Goal: Information Seeking & Learning: Learn about a topic

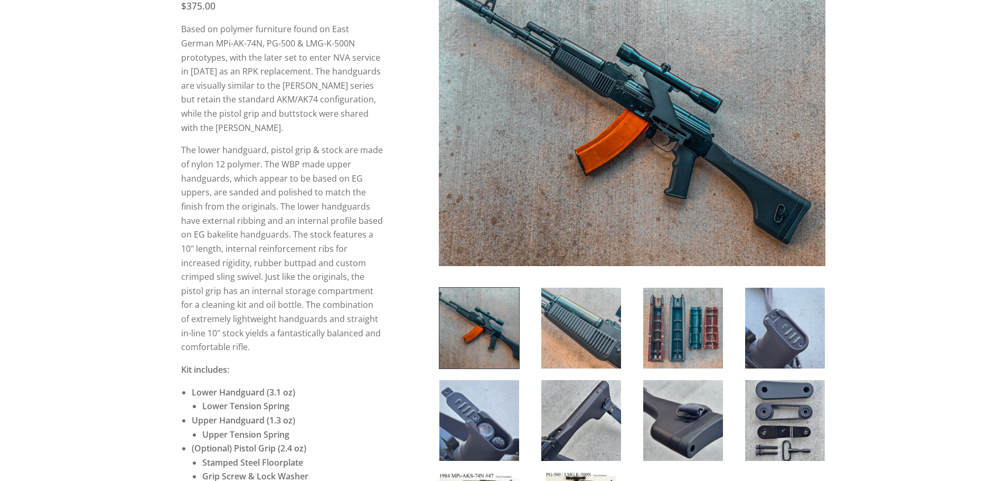
scroll to position [264, 0]
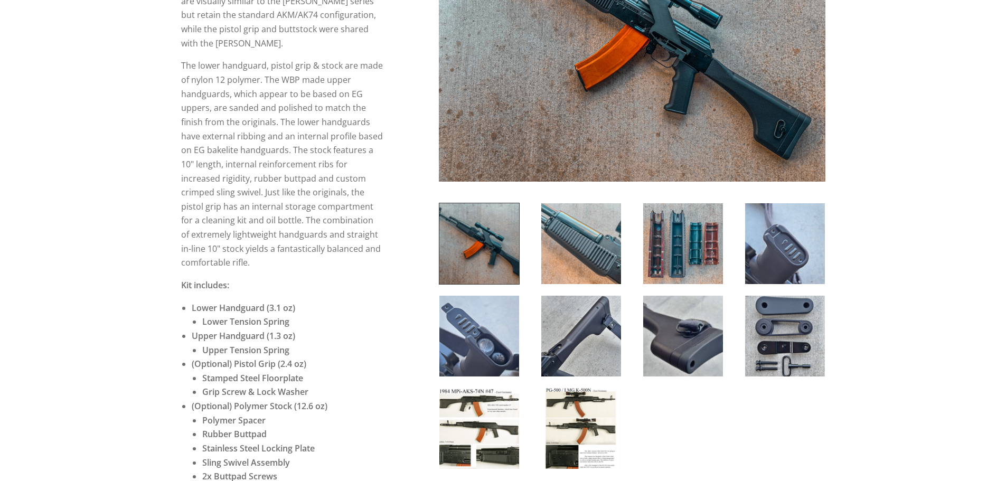
click at [494, 426] on img at bounding box center [479, 428] width 80 height 81
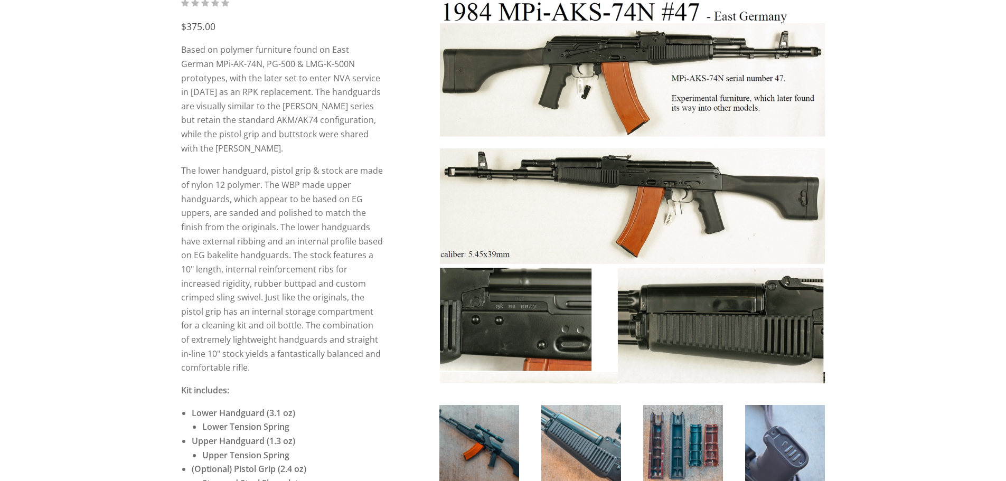
scroll to position [158, 0]
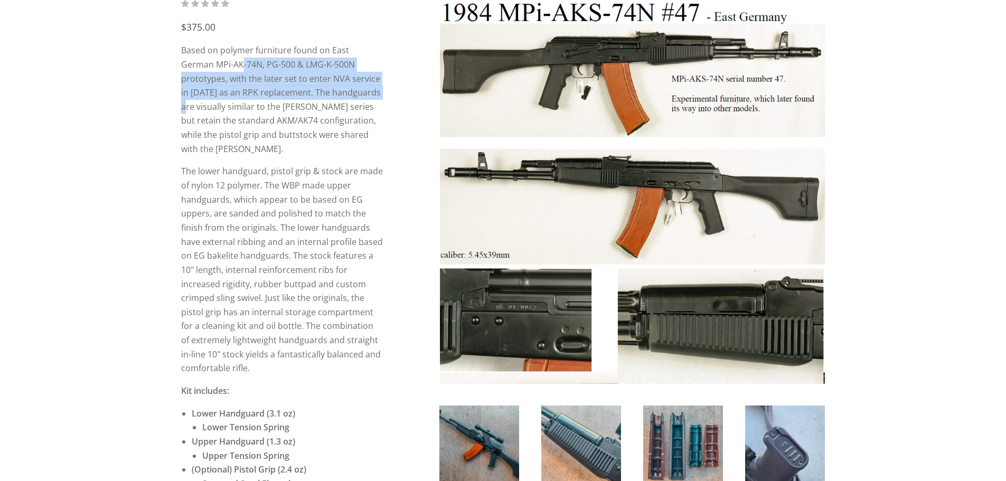
drag, startPoint x: 209, startPoint y: 59, endPoint x: 342, endPoint y: 87, distance: 135.9
click at [342, 87] on p "Based on polymer furniture found on East German MPi-AK-74N, PG-500 & LMG-K-500N…" at bounding box center [282, 99] width 202 height 112
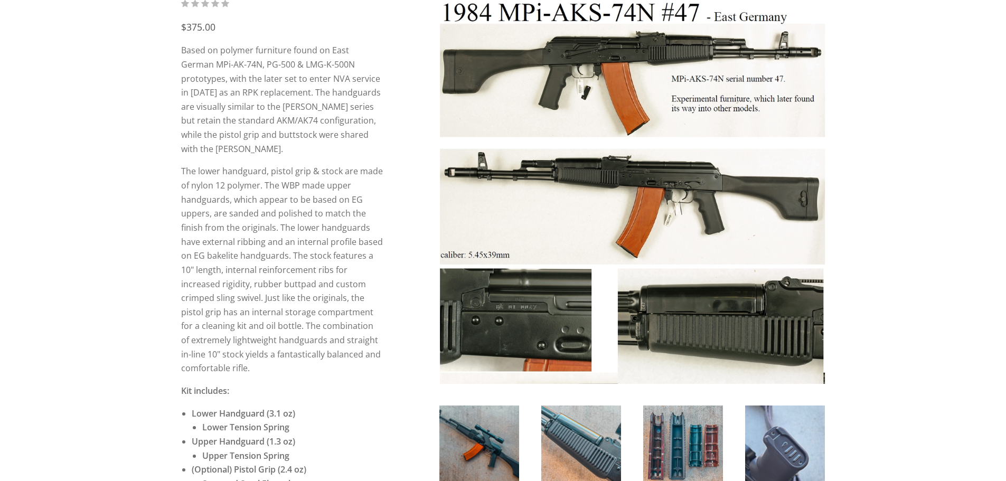
click at [343, 133] on p "Based on polymer furniture found on East German MPi-AK-74N, PG-500 & LMG-K-500N…" at bounding box center [282, 99] width 202 height 112
click at [348, 98] on p "Based on polymer furniture found on East German MPi-AK-74N, PG-500 & LMG-K-500N…" at bounding box center [282, 99] width 202 height 112
drag, startPoint x: 284, startPoint y: 174, endPoint x: 301, endPoint y: 179, distance: 17.0
click at [301, 179] on p "The lower handguard, pistol grip & stock are made of nylon 12 polymer. The WBP …" at bounding box center [282, 269] width 202 height 211
click at [273, 111] on p "Based on polymer furniture found on East German MPi-AK-74N, PG-500 & LMG-K-500N…" at bounding box center [282, 99] width 202 height 112
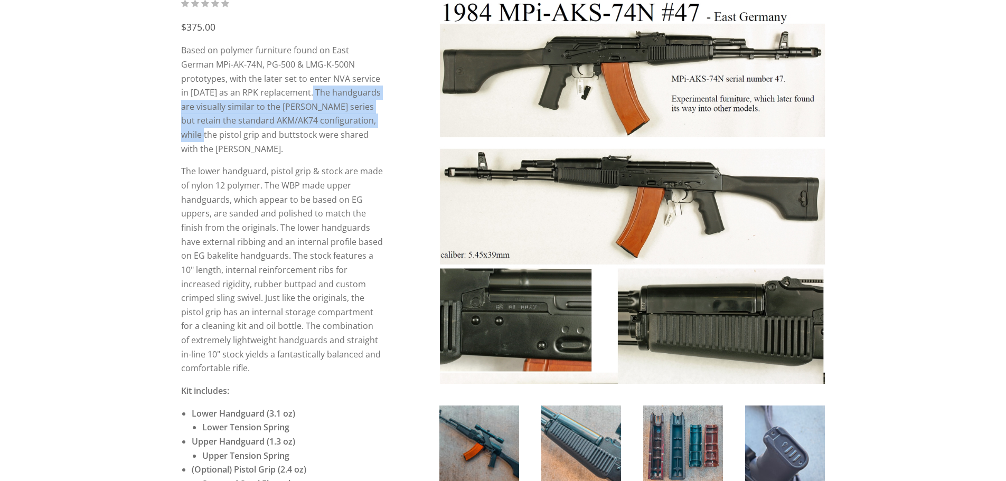
drag, startPoint x: 268, startPoint y: 91, endPoint x: 337, endPoint y: 114, distance: 73.0
click at [337, 114] on p "Based on polymer furniture found on East German MPi-AK-74N, PG-500 & LMG-K-500N…" at bounding box center [282, 99] width 202 height 112
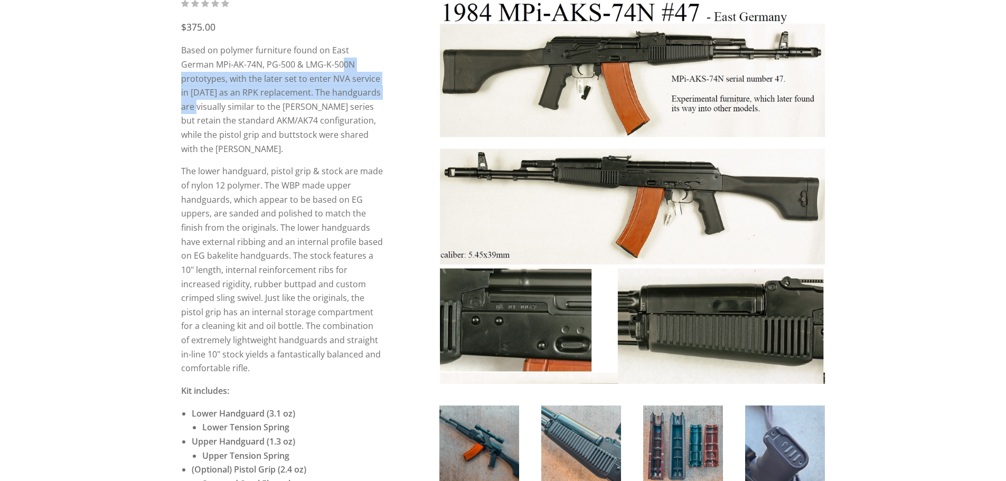
drag, startPoint x: 309, startPoint y: 70, endPoint x: 352, endPoint y: 99, distance: 52.1
click at [352, 99] on p "Based on polymer furniture found on East German MPi-AK-74N, PG-500 & LMG-K-500N…" at bounding box center [282, 99] width 202 height 112
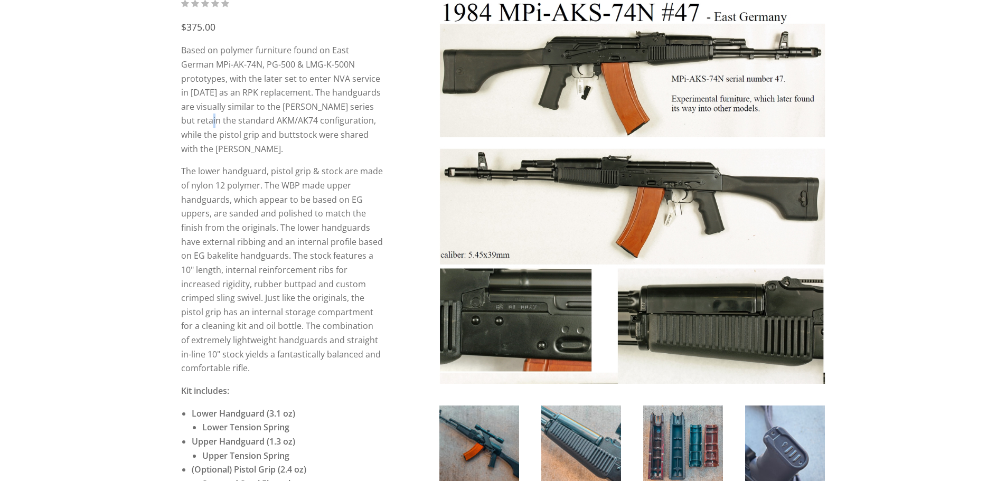
click at [356, 110] on p "Based on polymer furniture found on East German MPi-AK-74N, PG-500 & LMG-K-500N…" at bounding box center [282, 99] width 202 height 112
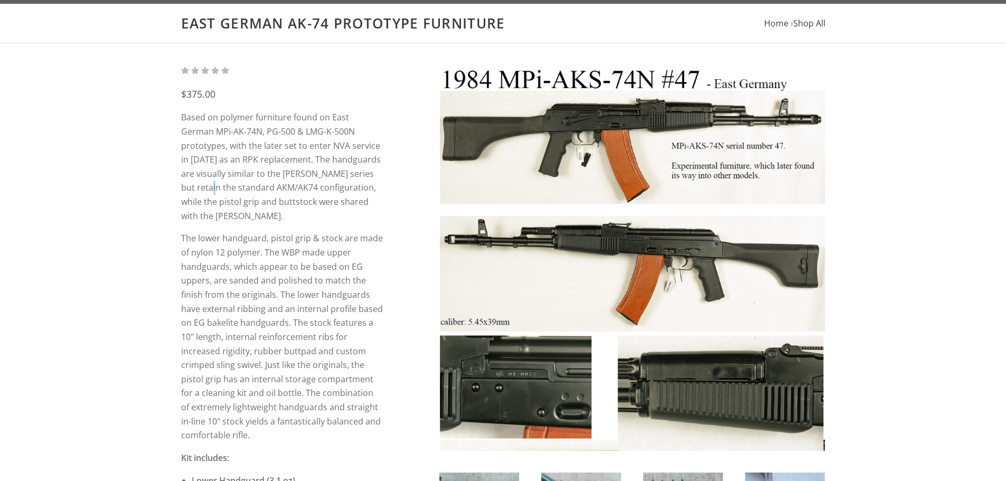
scroll to position [0, 0]
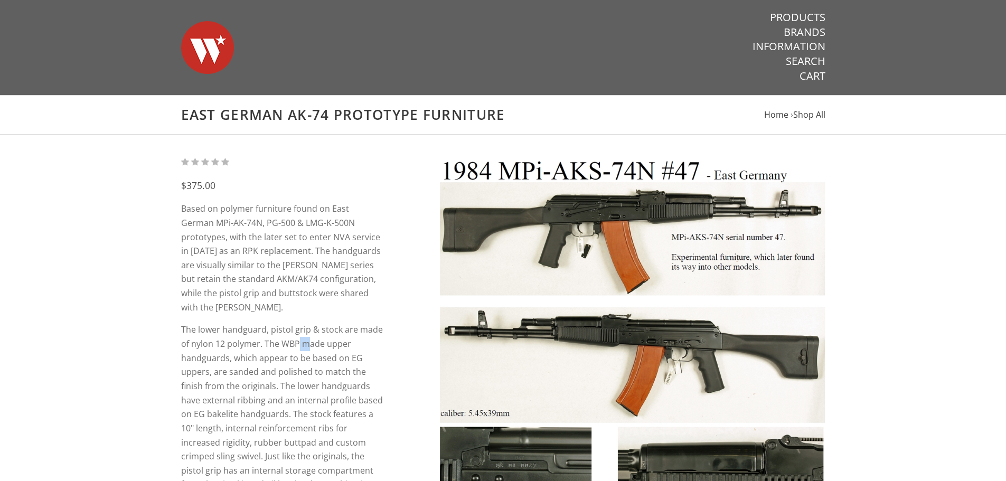
drag, startPoint x: 301, startPoint y: 326, endPoint x: 343, endPoint y: 342, distance: 45.1
click at [315, 332] on p "The lower handguard, pistol grip & stock are made of nylon 12 polymer. The WBP …" at bounding box center [282, 428] width 202 height 211
click at [344, 238] on p "Based on polymer furniture found on East German MPi-AK-74N, PG-500 & LMG-K-500N…" at bounding box center [282, 258] width 202 height 112
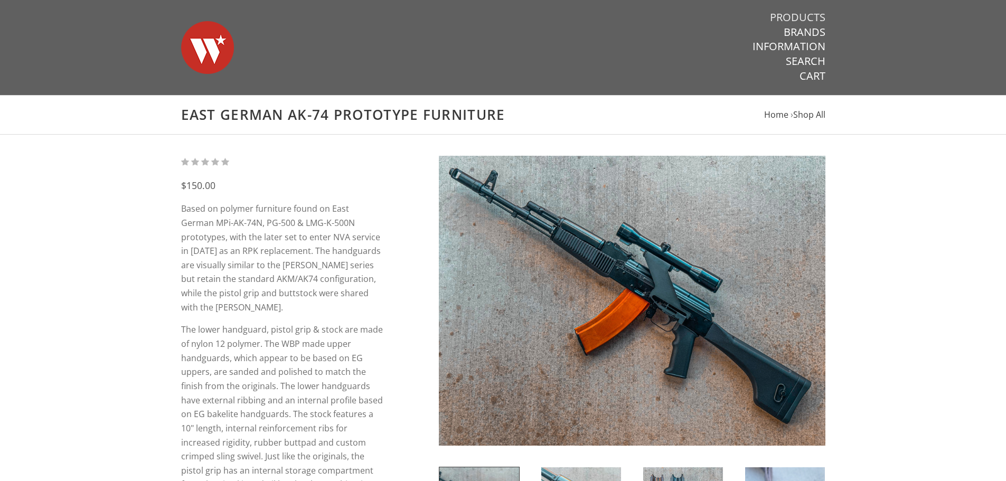
click at [793, 19] on link "Products" at bounding box center [797, 18] width 55 height 14
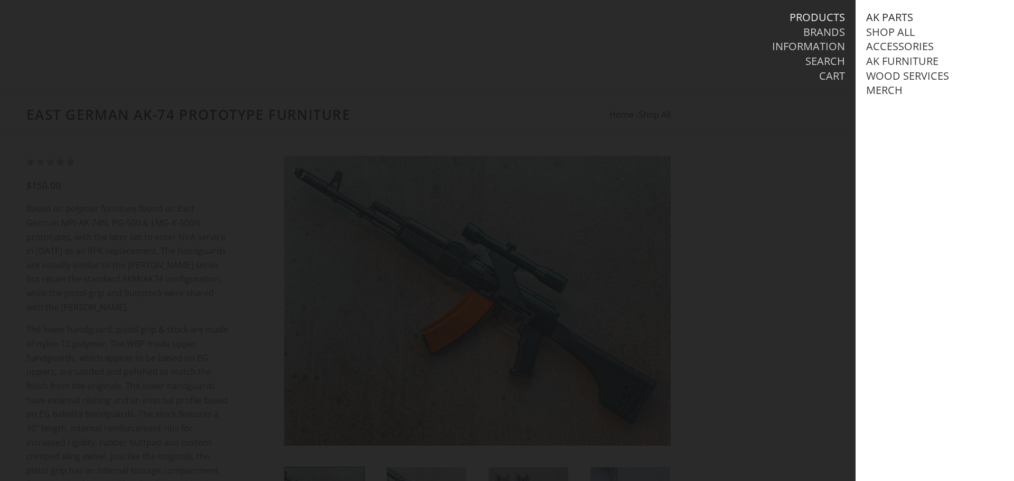
click at [906, 11] on link "AK Parts" at bounding box center [889, 18] width 47 height 14
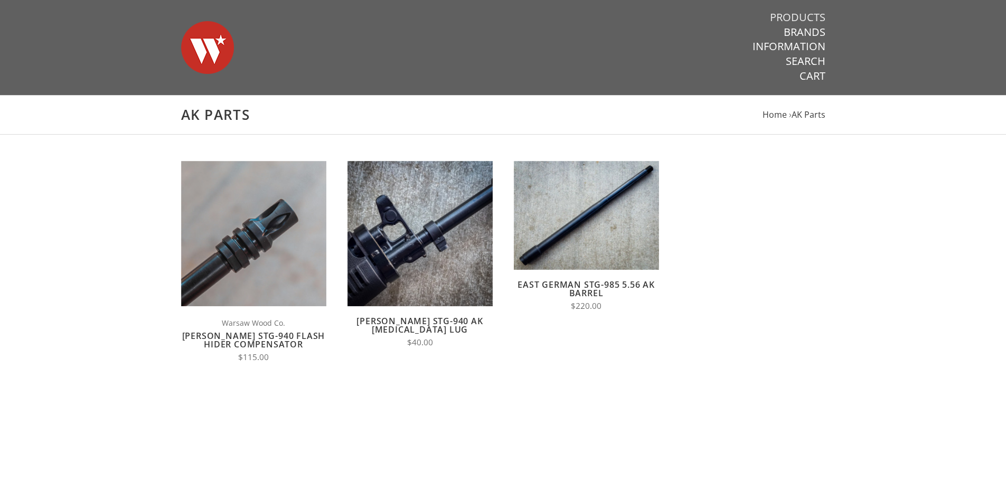
click at [806, 13] on link "Products" at bounding box center [797, 18] width 55 height 14
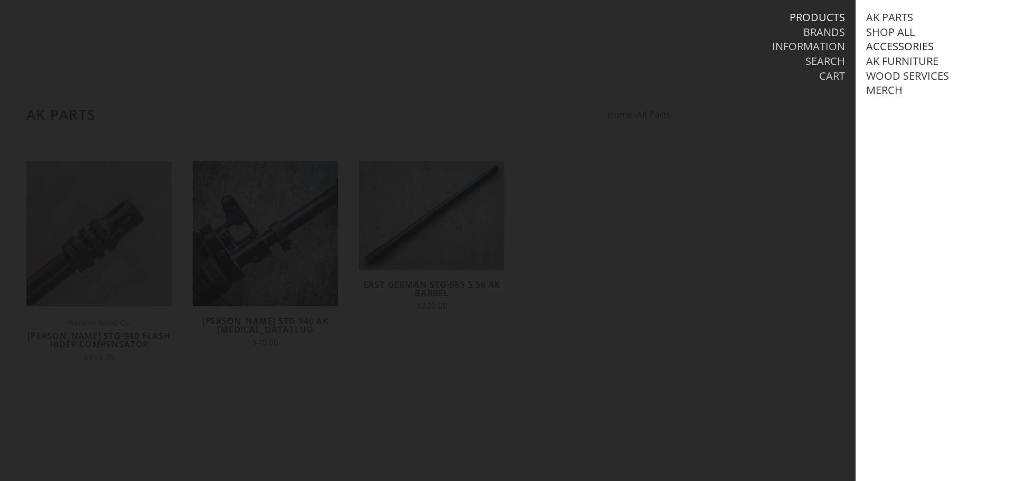
click at [896, 50] on link "Accessories" at bounding box center [900, 47] width 68 height 14
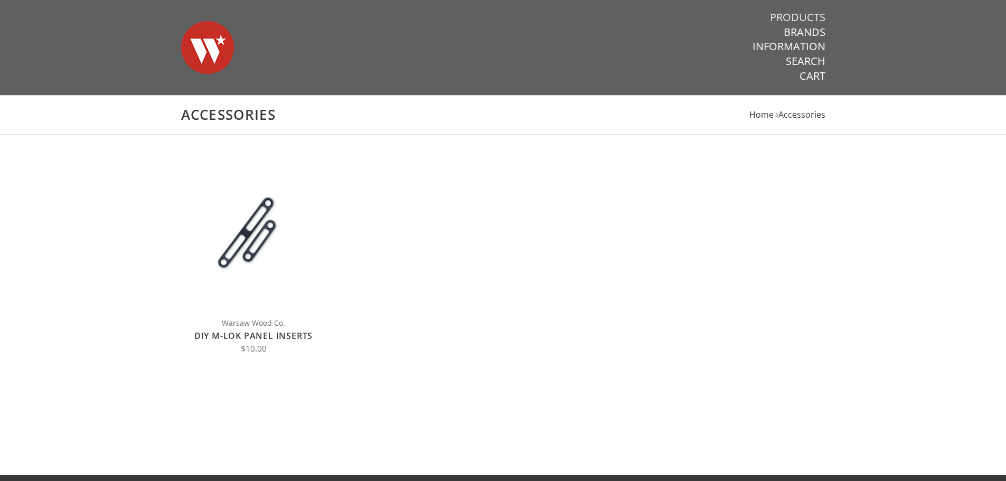
click at [819, 20] on link "Products" at bounding box center [797, 18] width 55 height 14
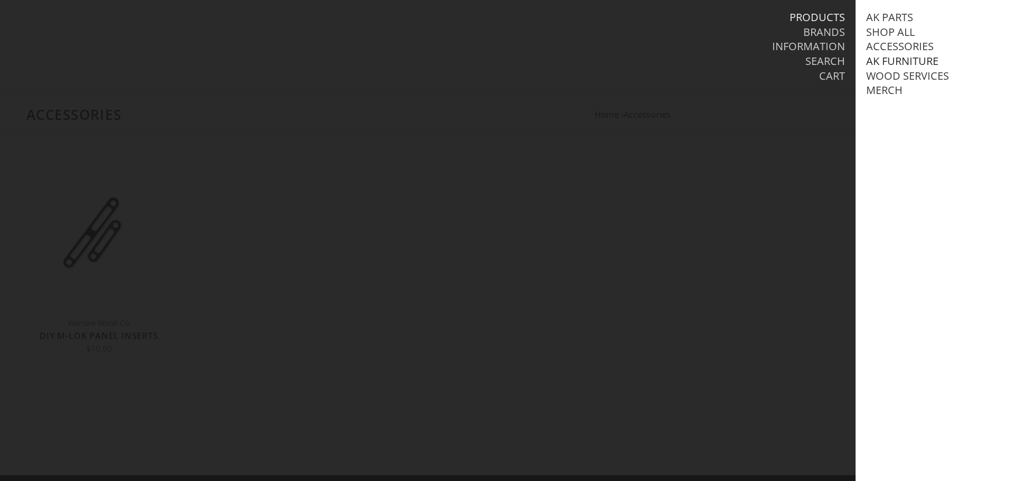
click at [889, 59] on link "AK Furniture" at bounding box center [902, 61] width 72 height 14
click at [906, 74] on link "View all AK Furniture" at bounding box center [937, 76] width 120 height 14
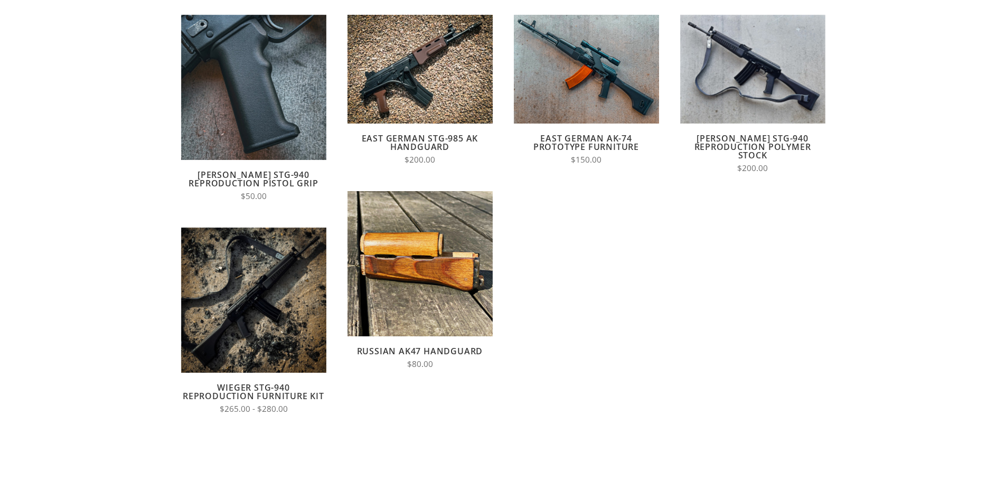
scroll to position [106, 0]
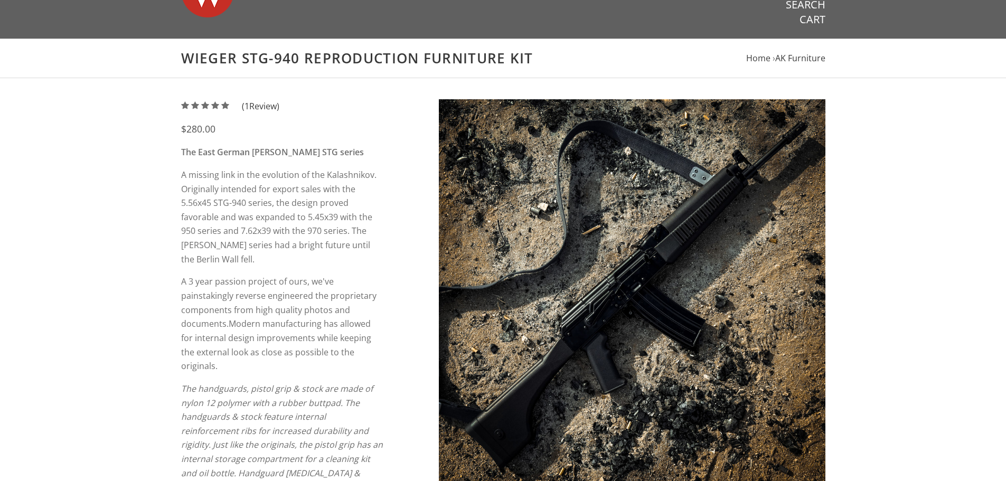
scroll to position [264, 0]
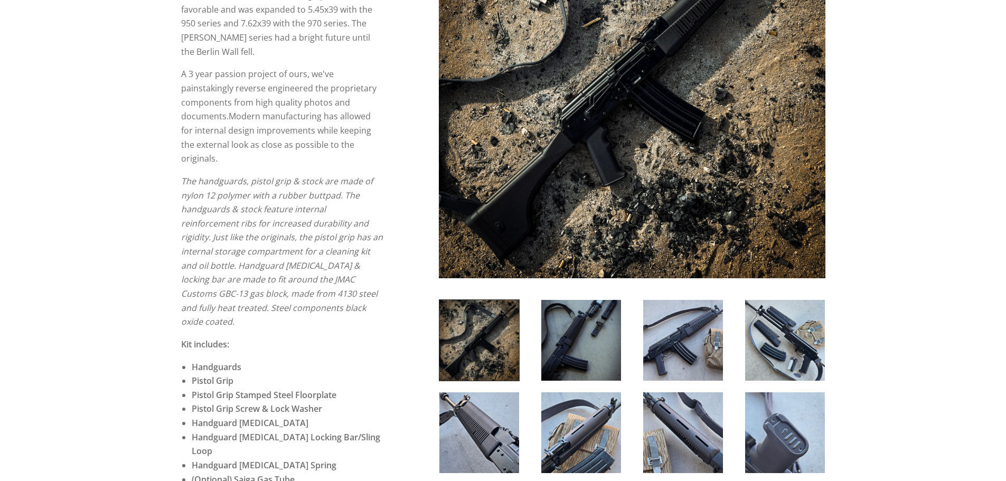
click at [677, 351] on img at bounding box center [683, 340] width 80 height 81
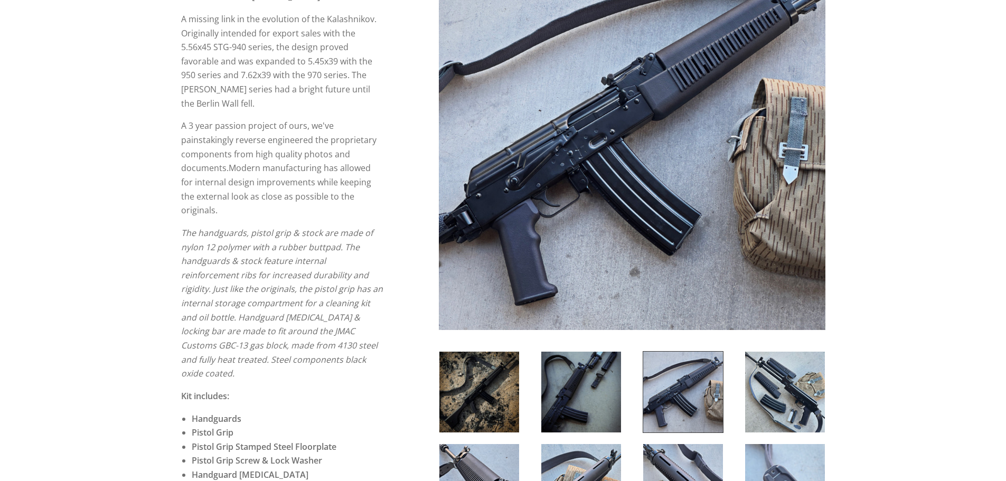
scroll to position [158, 0]
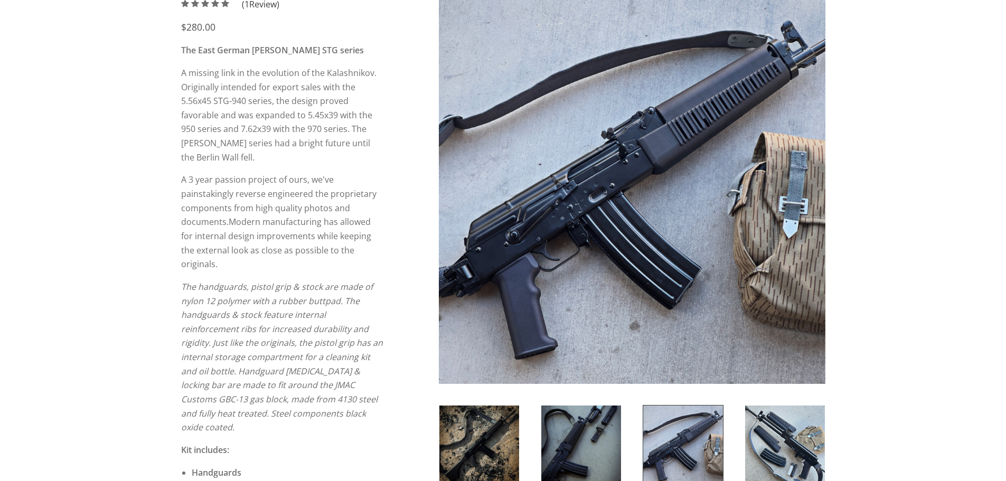
click at [468, 435] on img at bounding box center [479, 446] width 80 height 81
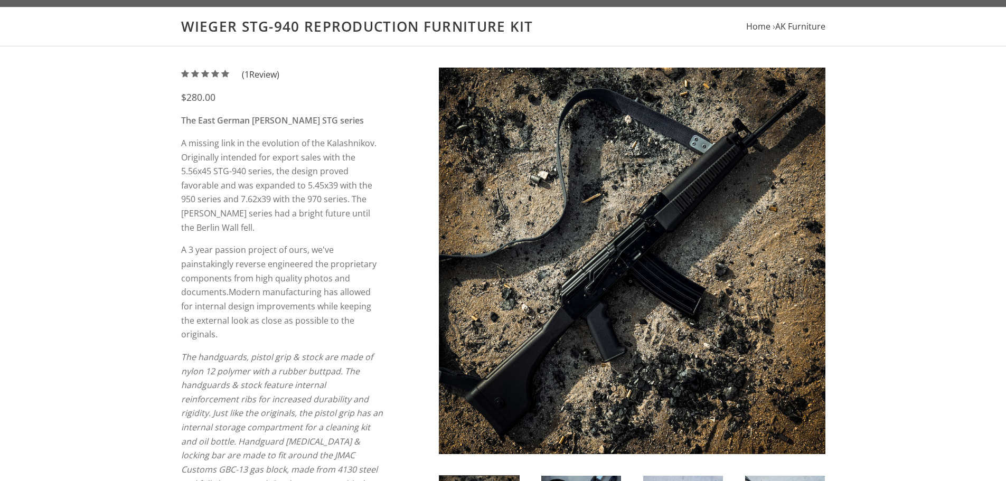
scroll to position [0, 0]
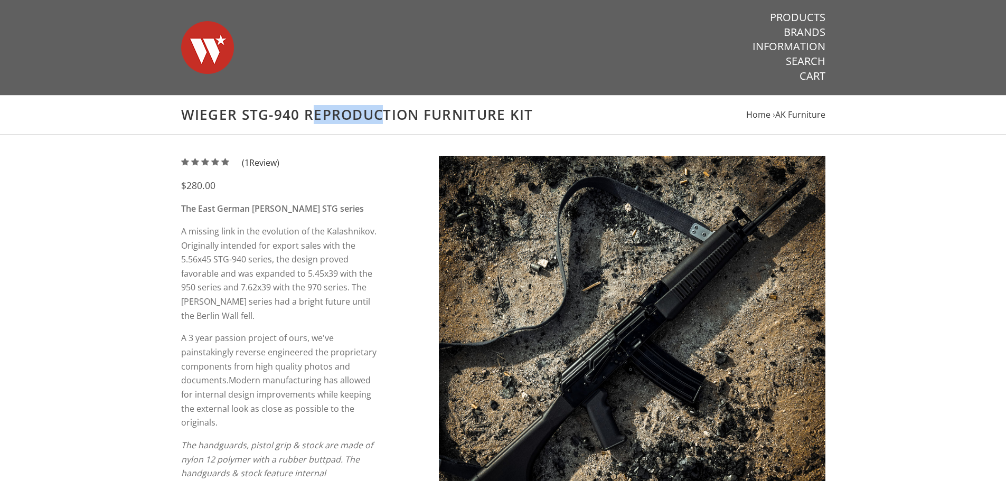
drag, startPoint x: 243, startPoint y: 115, endPoint x: 297, endPoint y: 112, distance: 53.4
click at [297, 112] on h1 "Wieger STG-940 Reproduction Furniture Kit" at bounding box center [503, 114] width 644 height 17
copy h1 "STG-940"
